Goal: Information Seeking & Learning: Check status

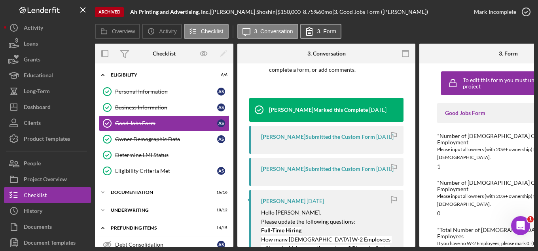
scroll to position [188, 0]
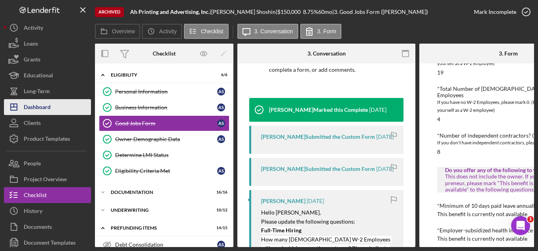
click at [37, 103] on div "Dashboard" at bounding box center [37, 108] width 27 height 18
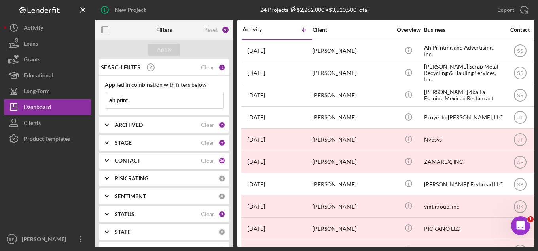
click at [171, 98] on input "ah print" at bounding box center [164, 100] width 118 height 16
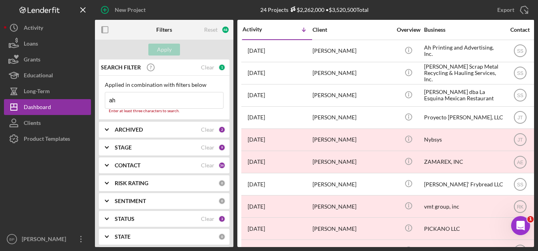
type input "a"
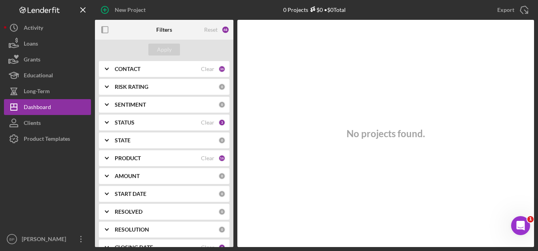
scroll to position [119, 0]
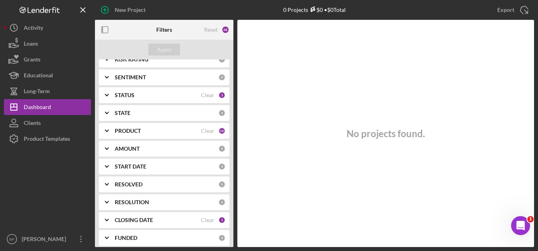
type input "mismo"
click at [167, 135] on div "PRODUCT Clear 16" at bounding box center [170, 131] width 111 height 16
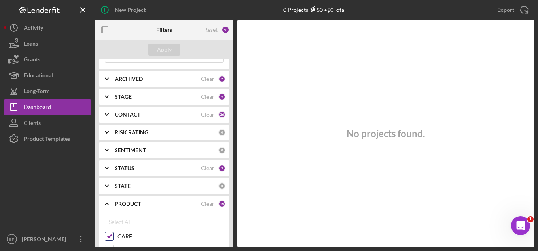
scroll to position [40, 0]
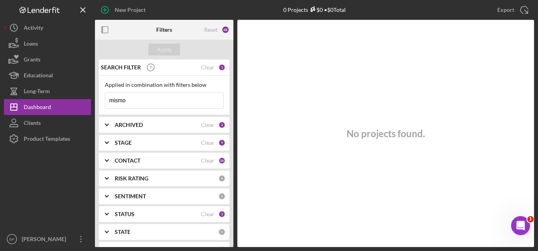
click at [141, 101] on input "mismo" at bounding box center [164, 100] width 118 height 16
click at [168, 139] on div "STAGE" at bounding box center [158, 142] width 86 height 6
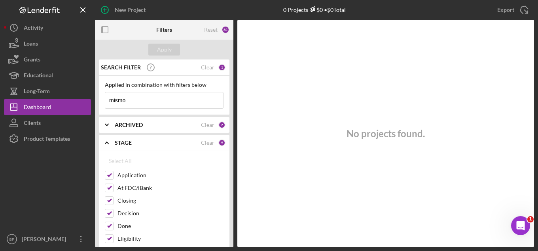
click at [168, 139] on div "STAGE" at bounding box center [158, 142] width 86 height 6
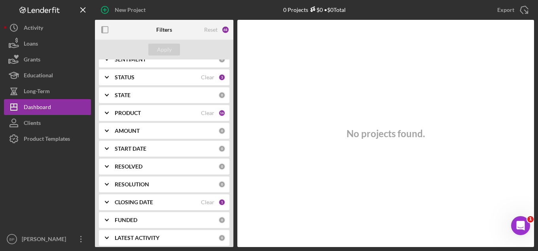
scroll to position [141, 0]
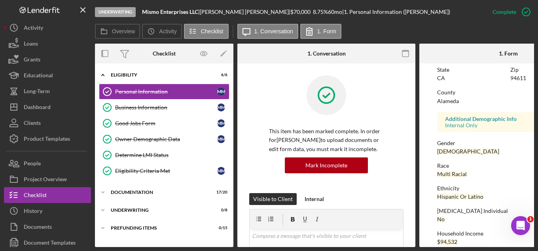
scroll to position [195, 0]
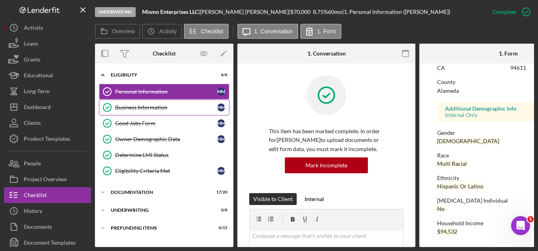
click at [146, 107] on div "Business Information" at bounding box center [166, 107] width 102 height 6
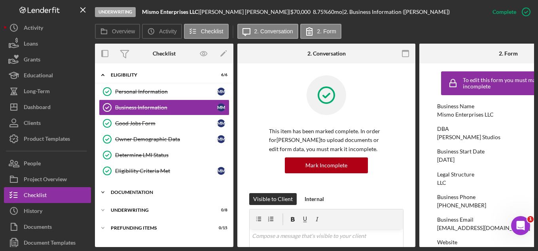
click at [116, 192] on div "Documentation" at bounding box center [167, 192] width 113 height 5
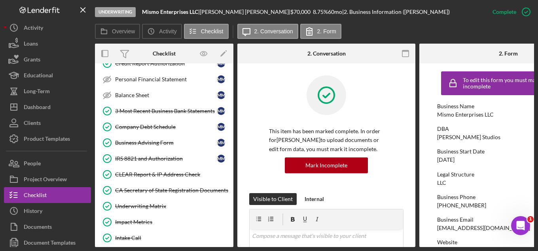
scroll to position [317, 0]
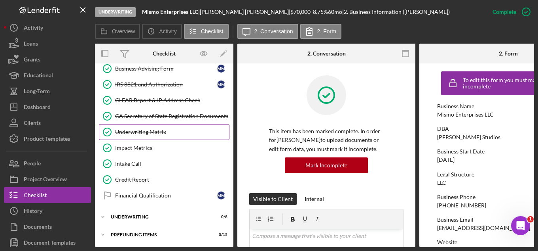
click at [144, 129] on div "Underwriting Matrix" at bounding box center [172, 132] width 114 height 6
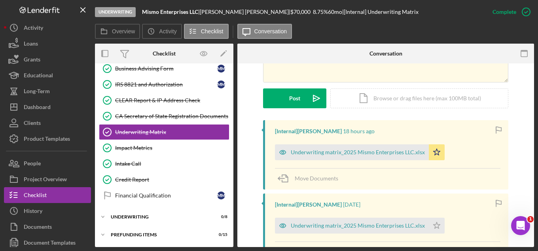
scroll to position [237, 0]
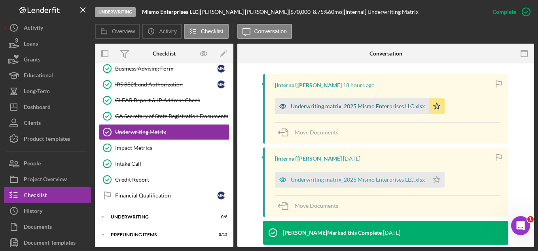
click at [350, 107] on div "Underwriting matrix_2025 Mismo Enterprises LLC.xlsx" at bounding box center [358, 106] width 134 height 6
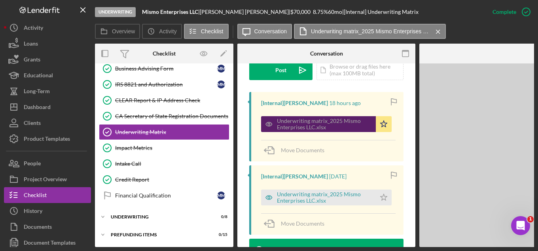
scroll to position [246, 0]
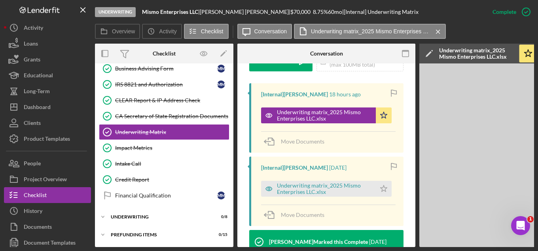
click at [465, 50] on div "Underwriting matrix_2025 Mismo Enterprises LLC.xlsx" at bounding box center [476, 53] width 75 height 13
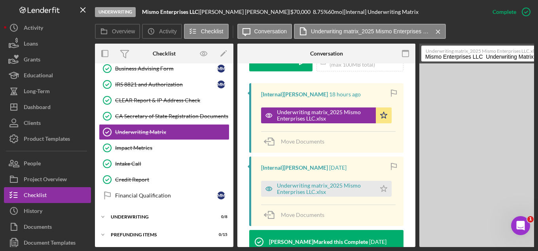
click at [490, 59] on input "Mismo Enterprises LLC Underwriting Matrix 20250912" at bounding box center [506, 54] width 169 height 16
click at [405, 55] on icon "button" at bounding box center [406, 54] width 18 height 18
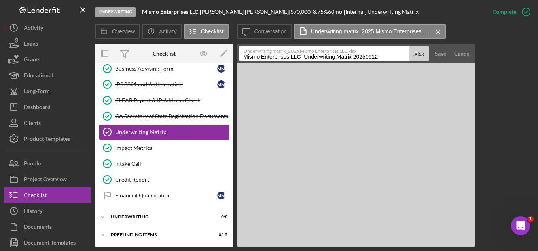
click at [466, 52] on div "Cancel" at bounding box center [462, 54] width 17 height 16
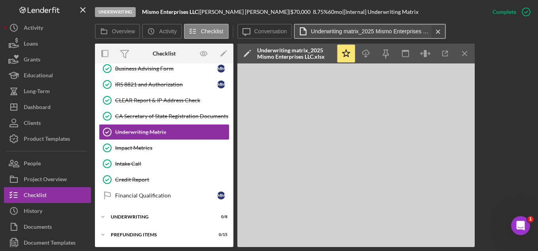
click at [438, 32] on icon "Icon/Menu Close" at bounding box center [438, 32] width 14 height 20
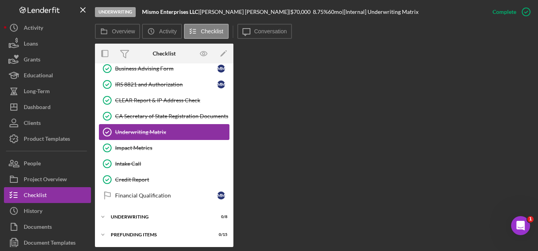
click at [129, 129] on div "Underwriting Matrix" at bounding box center [172, 132] width 114 height 6
click at [136, 131] on div "Underwriting Matrix" at bounding box center [172, 132] width 114 height 6
click at [146, 129] on div "Underwriting Matrix" at bounding box center [172, 132] width 114 height 6
click at [146, 113] on div "CA Secretary of State Registration Documents" at bounding box center [172, 116] width 114 height 6
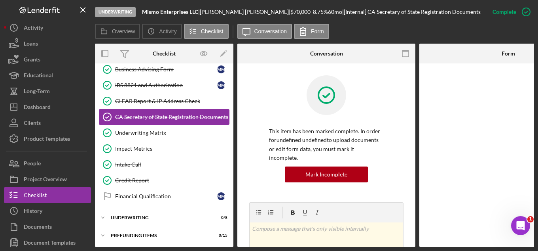
scroll to position [314, 0]
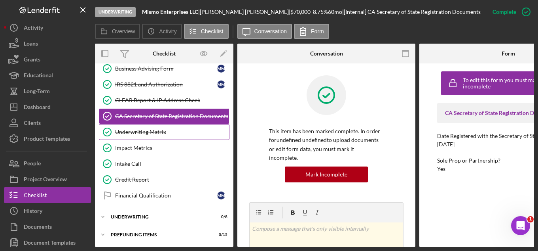
click at [141, 132] on div "Underwriting Matrix" at bounding box center [172, 132] width 114 height 6
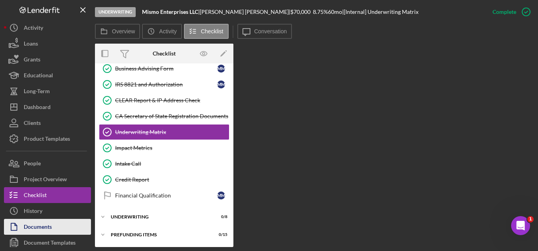
click at [39, 224] on div "Documents" at bounding box center [38, 227] width 28 height 18
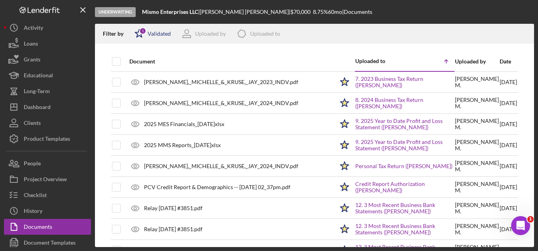
click at [160, 31] on div "Validated" at bounding box center [159, 33] width 23 height 6
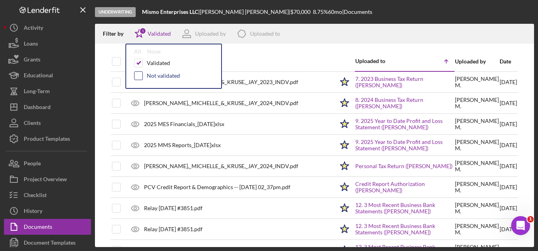
click at [137, 75] on input "checkbox" at bounding box center [139, 76] width 8 height 8
checkbox input "true"
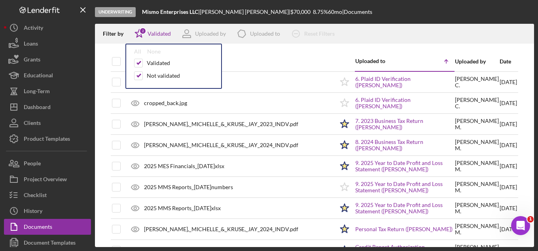
click at [283, 47] on div at bounding box center [314, 48] width 439 height 8
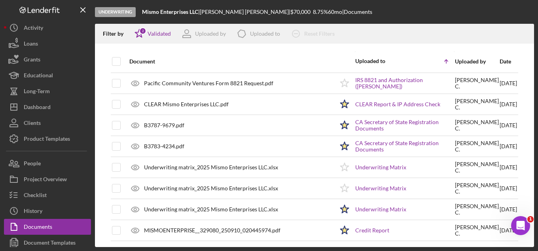
scroll to position [483, 0]
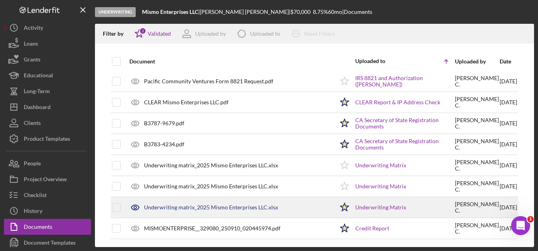
click at [228, 203] on div "Underwriting matrix_2025 Mismo Enterprises LLC.xlsx" at bounding box center [229, 207] width 209 height 20
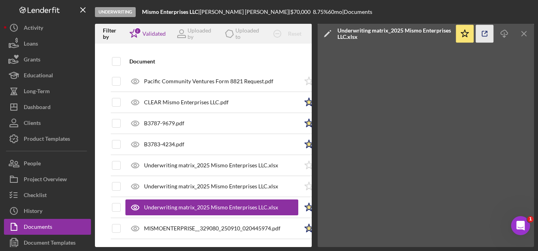
click at [486, 32] on line "button" at bounding box center [486, 32] width 2 height 2
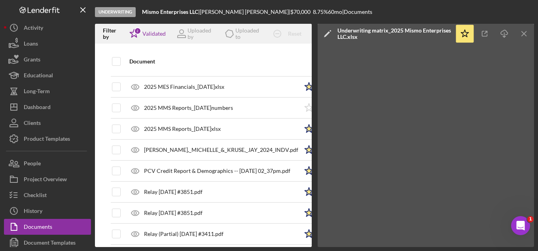
scroll to position [0, 0]
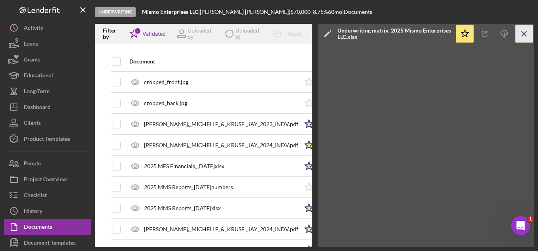
click at [523, 32] on icon "Icon/Menu Close" at bounding box center [525, 34] width 18 height 18
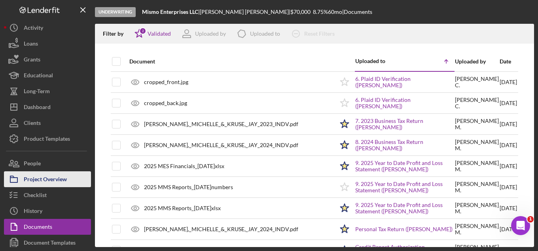
click at [37, 180] on div "Project Overview" at bounding box center [45, 180] width 43 height 18
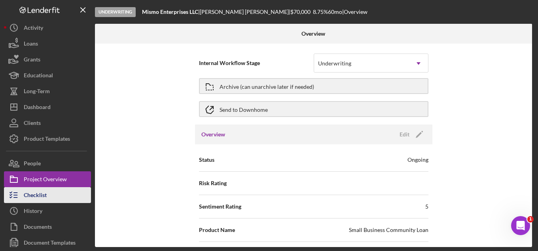
click at [47, 196] on button "Checklist" at bounding box center [47, 195] width 87 height 16
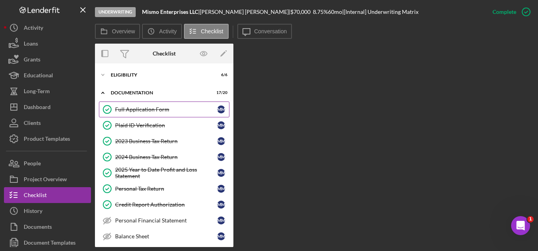
click at [154, 109] on div "Full Application Form" at bounding box center [166, 109] width 102 height 6
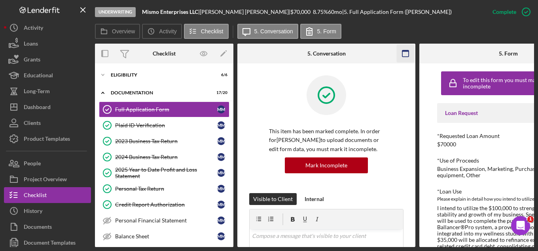
click at [407, 53] on icon "button" at bounding box center [406, 54] width 18 height 18
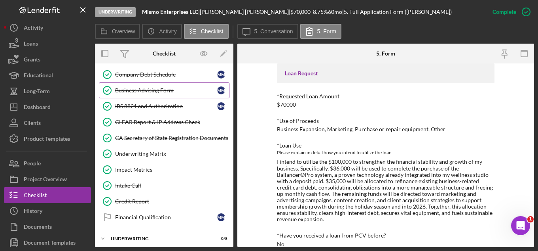
scroll to position [198, 0]
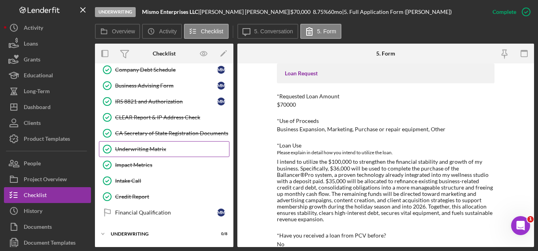
click at [151, 149] on div "Underwriting Matrix" at bounding box center [172, 149] width 114 height 6
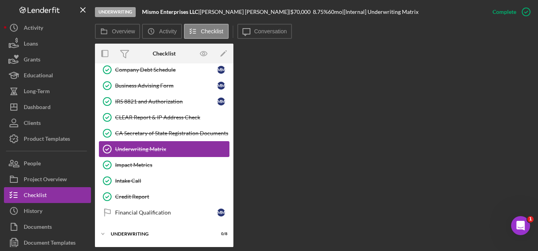
click at [140, 146] on div "Underwriting Matrix" at bounding box center [172, 149] width 114 height 6
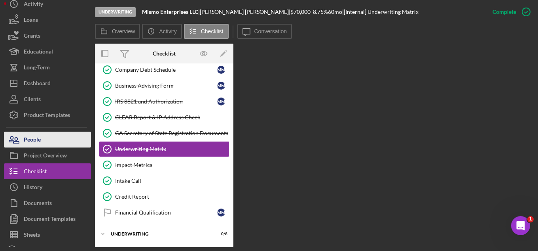
scroll to position [35, 0]
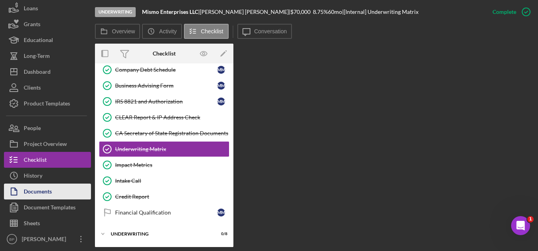
click at [59, 192] on button "Documents" at bounding box center [47, 191] width 87 height 16
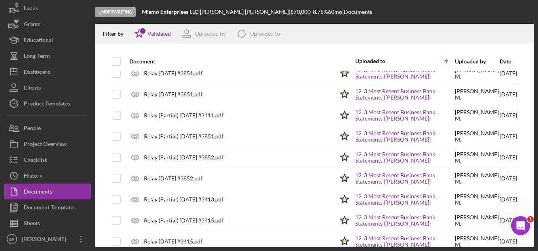
scroll to position [118, 0]
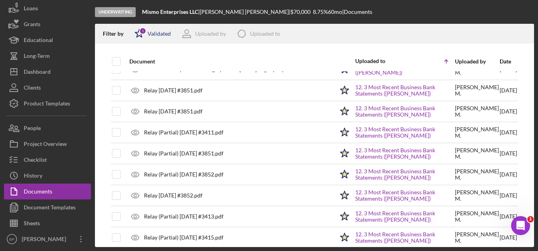
click at [156, 35] on div "Validated" at bounding box center [159, 33] width 23 height 6
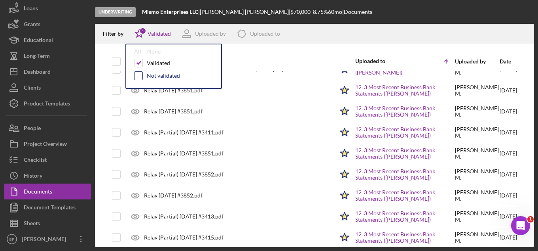
click at [139, 73] on input "checkbox" at bounding box center [139, 76] width 8 height 8
checkbox input "true"
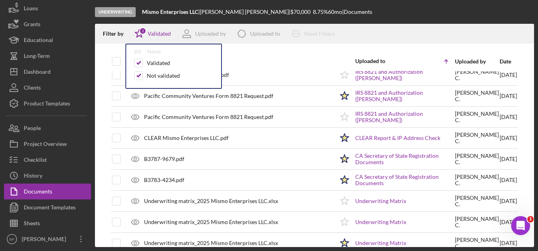
scroll to position [483, 0]
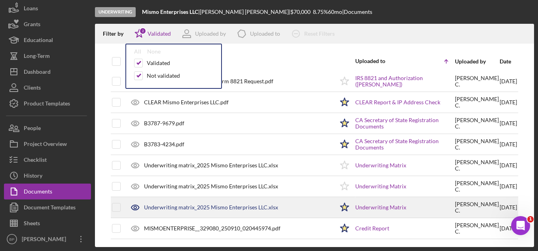
click at [226, 209] on div "Underwriting matrix_2025 Mismo Enterprises LLC.xlsx" at bounding box center [211, 207] width 134 height 6
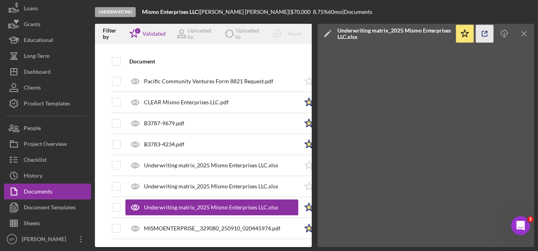
click at [487, 33] on icon "button" at bounding box center [485, 34] width 18 height 18
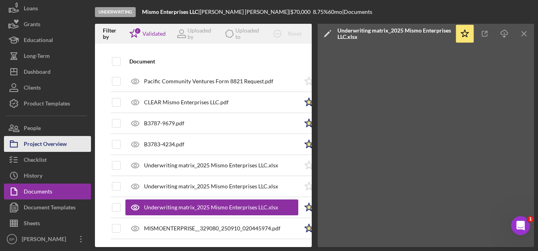
click at [41, 146] on div "Project Overview" at bounding box center [45, 145] width 43 height 18
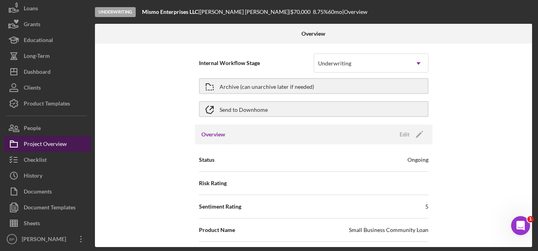
click at [37, 144] on div "Project Overview" at bounding box center [45, 145] width 43 height 18
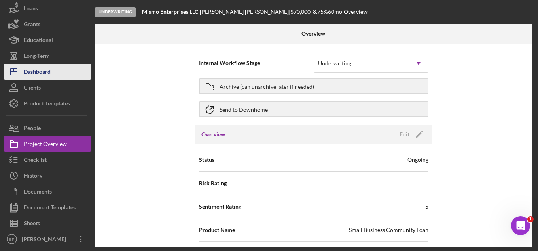
click at [40, 74] on div "Dashboard" at bounding box center [37, 73] width 27 height 18
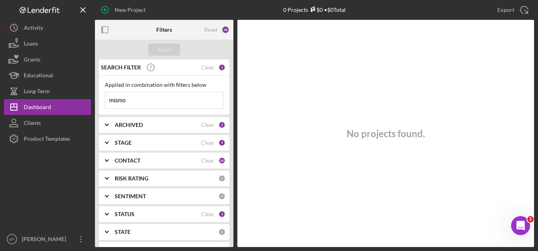
click at [41, 110] on div "Dashboard" at bounding box center [37, 108] width 27 height 18
click at [147, 97] on input "mismo" at bounding box center [164, 100] width 118 height 16
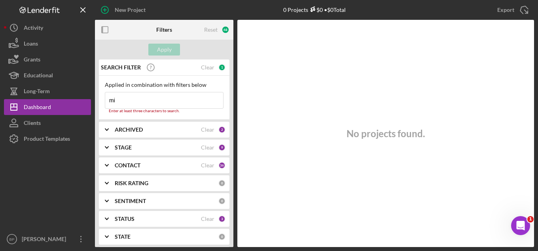
type input "m"
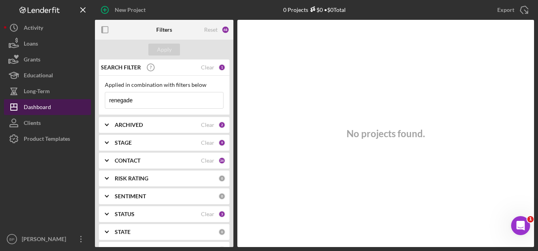
type input "renegade"
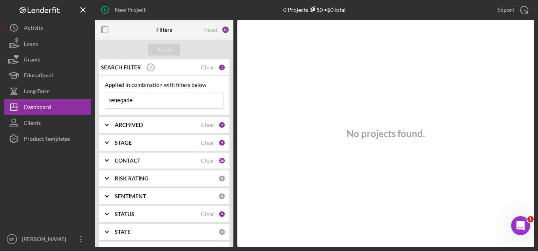
click at [162, 143] on div "STAGE" at bounding box center [158, 142] width 86 height 6
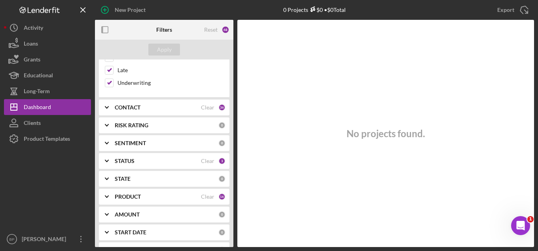
scroll to position [198, 0]
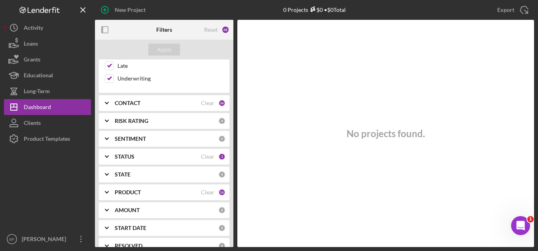
click at [162, 101] on div "CONTACT" at bounding box center [158, 103] width 86 height 6
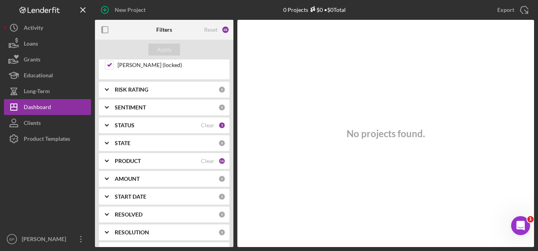
scroll to position [712, 0]
click at [161, 117] on div "STATUS Clear 3" at bounding box center [170, 124] width 111 height 16
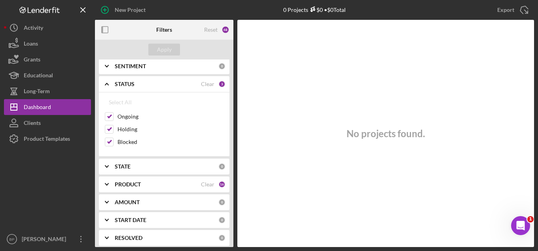
scroll to position [750, 0]
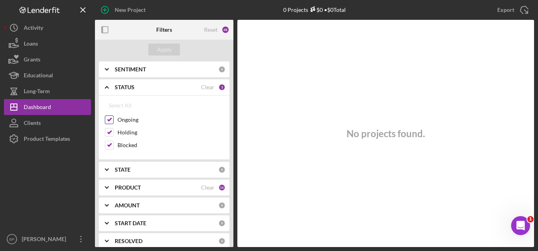
click at [110, 119] on input "Ongoing" at bounding box center [109, 120] width 8 height 8
checkbox input "false"
click at [108, 130] on input "Holding" at bounding box center [109, 132] width 8 height 8
checkbox input "false"
click at [107, 145] on input "Blocked" at bounding box center [109, 145] width 8 height 8
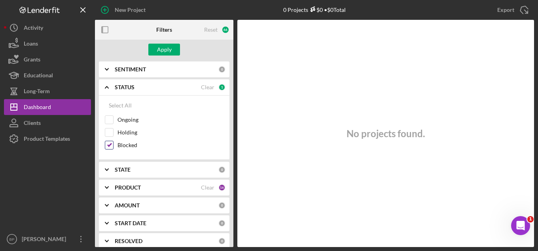
checkbox input "false"
click at [120, 169] on b "STATE" at bounding box center [123, 169] width 16 height 6
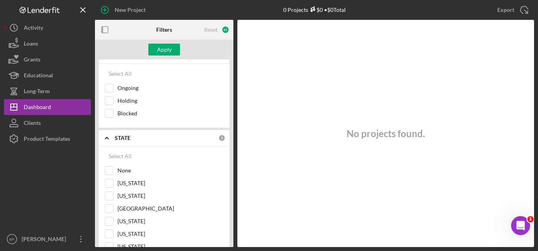
scroll to position [829, 0]
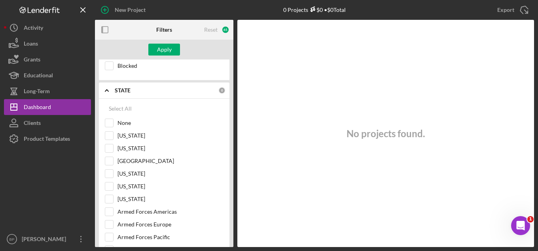
drag, startPoint x: 111, startPoint y: 91, endPoint x: 124, endPoint y: 107, distance: 21.4
click at [112, 91] on icon "Icon/Expander" at bounding box center [107, 90] width 20 height 20
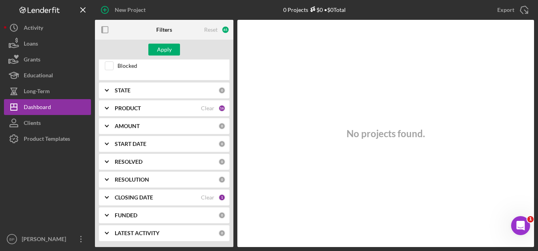
click at [189, 112] on div "PRODUCT Clear 16" at bounding box center [170, 108] width 111 height 16
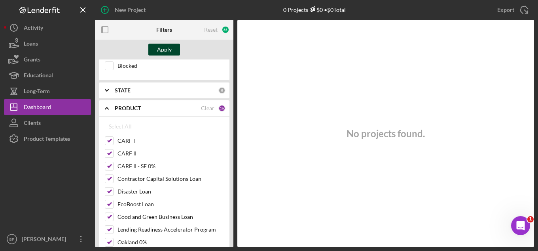
click at [165, 45] on div "Apply" at bounding box center [164, 50] width 15 height 12
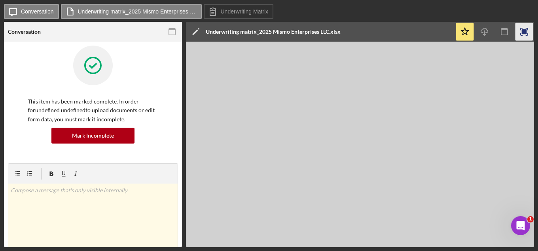
click at [524, 30] on rect "button" at bounding box center [524, 31] width 5 height 5
click at [519, 31] on icon "button" at bounding box center [525, 32] width 18 height 18
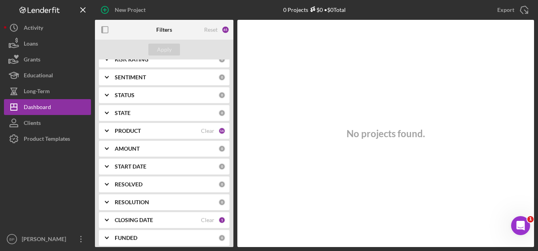
scroll to position [141, 0]
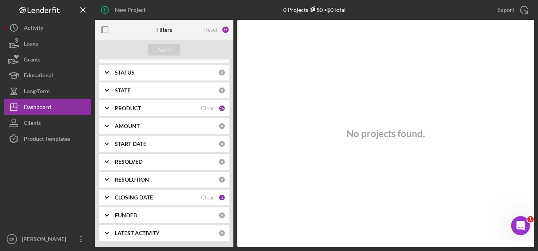
click at [176, 201] on div "CLOSING DATE Clear 1" at bounding box center [170, 197] width 111 height 16
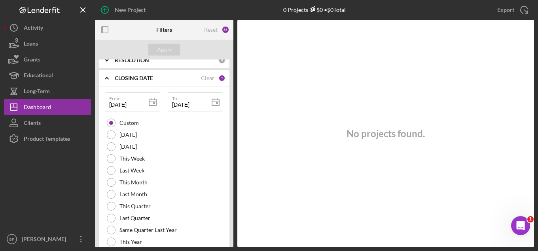
scroll to position [260, 0]
click at [204, 78] on div "Clear" at bounding box center [207, 78] width 13 height 6
click at [158, 46] on div "Apply" at bounding box center [164, 50] width 15 height 12
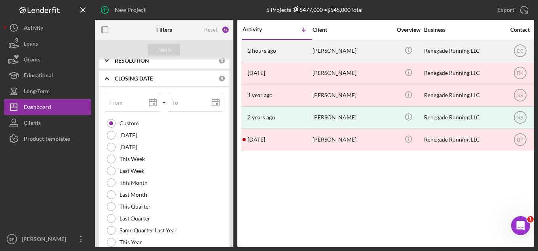
click at [456, 50] on div "Renegade Running LLC" at bounding box center [463, 50] width 79 height 21
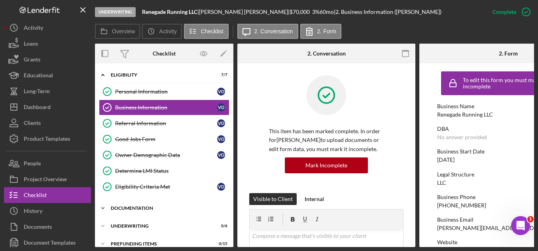
click at [129, 208] on div "Documentation" at bounding box center [167, 207] width 113 height 5
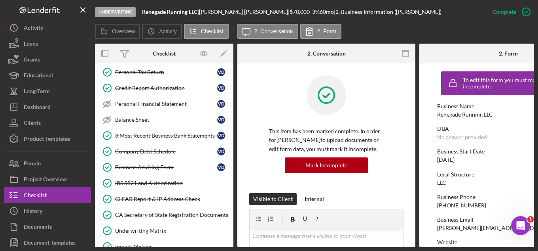
scroll to position [277, 0]
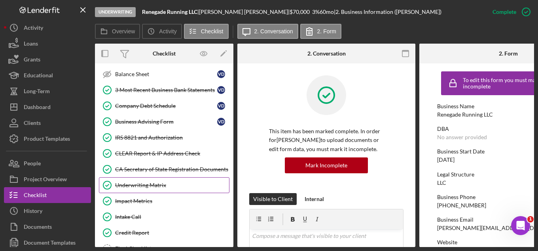
click at [131, 186] on div "Underwriting Matrix" at bounding box center [172, 185] width 114 height 6
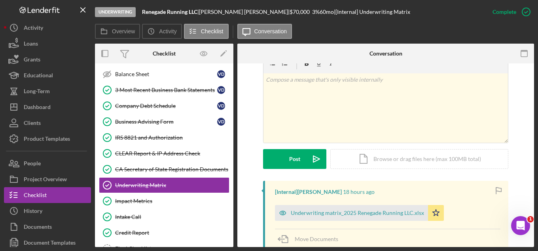
scroll to position [158, 0]
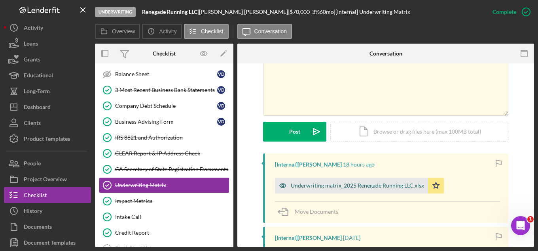
click at [337, 181] on div "Underwriting matrix_2025 Renegade Running LLC.xlsx" at bounding box center [351, 185] width 153 height 16
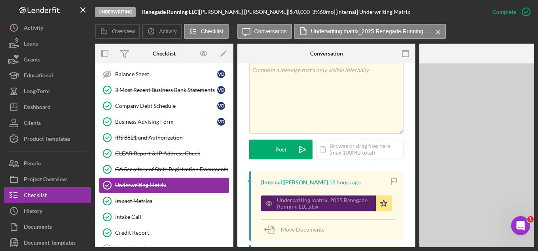
scroll to position [167, 0]
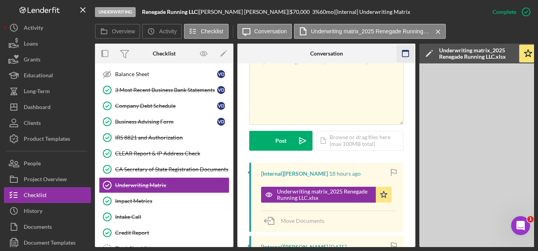
click at [404, 56] on icon "button" at bounding box center [406, 54] width 18 height 18
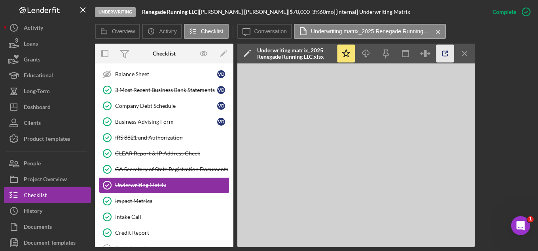
click at [445, 50] on icon "button" at bounding box center [446, 54] width 18 height 18
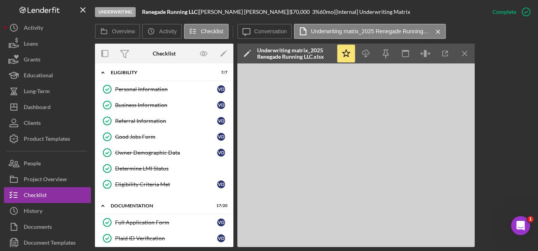
scroll to position [0, 0]
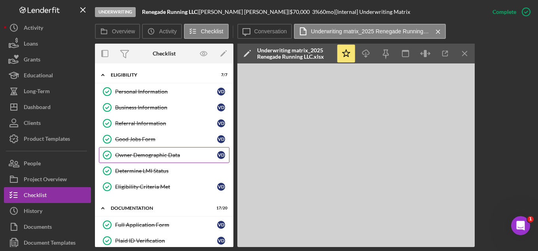
click at [148, 158] on div "Owner Demographic Data" at bounding box center [166, 155] width 102 height 6
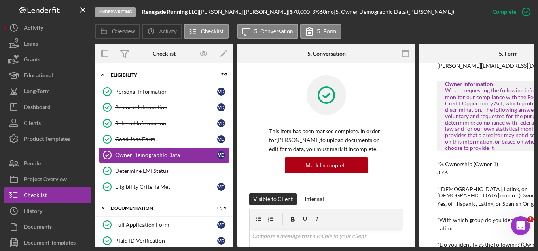
scroll to position [237, 0]
